Goal: Transaction & Acquisition: Purchase product/service

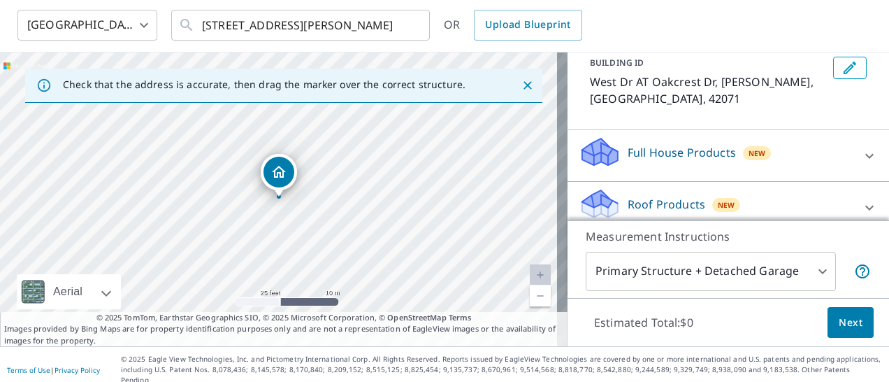
scroll to position [112, 0]
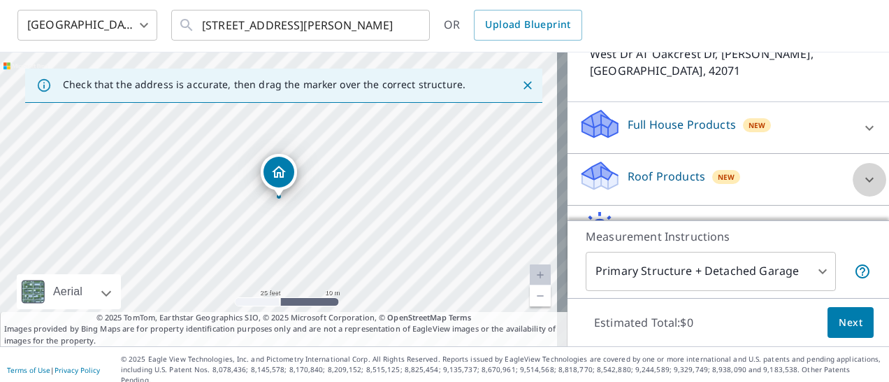
click at [861, 171] on icon at bounding box center [869, 179] width 17 height 17
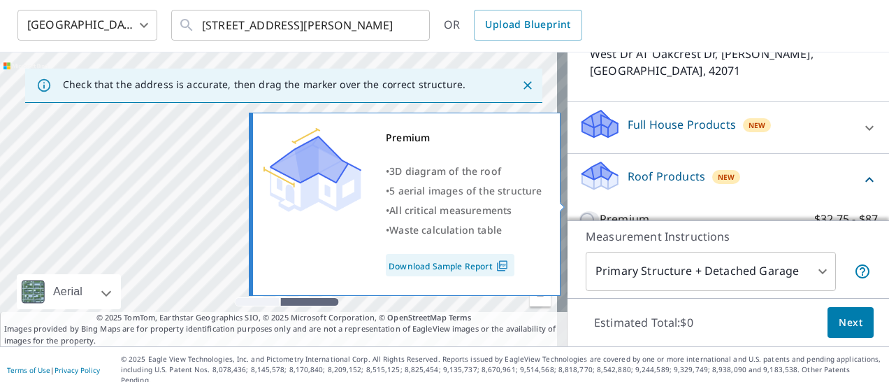
click at [579, 211] on input "Premium $32.75 - $87" at bounding box center [589, 219] width 21 height 17
checkbox input "true"
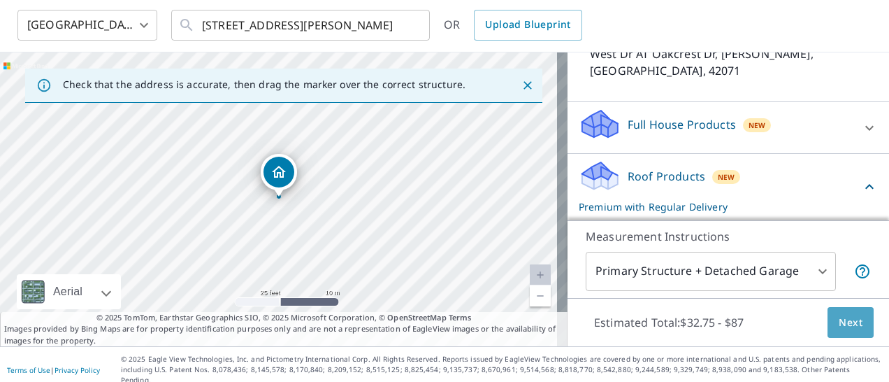
click at [847, 322] on span "Next" at bounding box center [851, 322] width 24 height 17
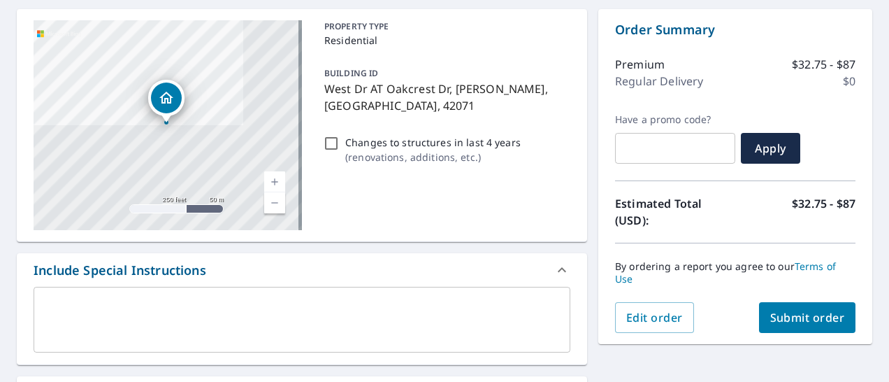
click at [272, 179] on link "Current Level 17, Zoom In" at bounding box center [274, 181] width 21 height 21
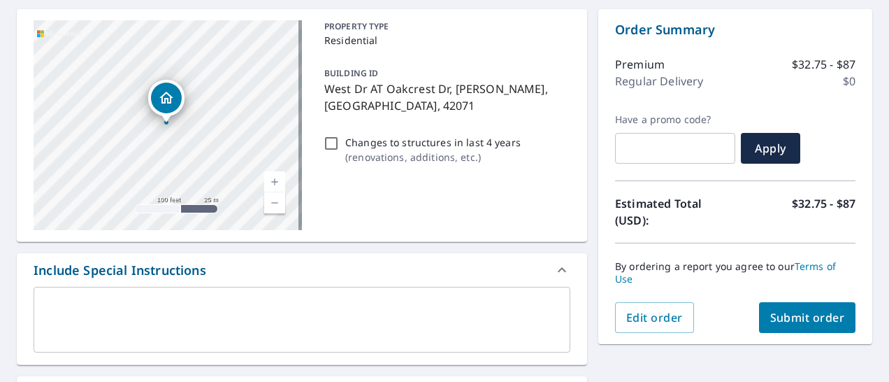
click at [272, 179] on link "Current Level 18, Zoom In" at bounding box center [274, 181] width 21 height 21
click at [797, 323] on span "Submit order" at bounding box center [807, 317] width 75 height 15
